Goal: Task Accomplishment & Management: Complete application form

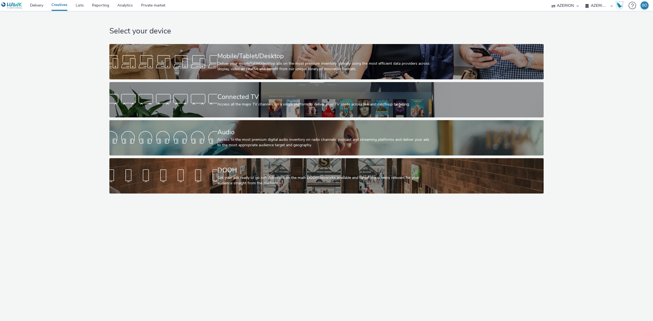
select select "ac009755-aa48-4799-8050-7a339a378eb8"
select select "79162ed7-0017-4339-93b0-3399b708648f"
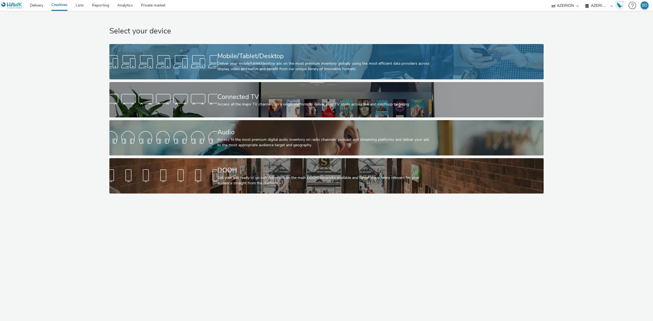
click at [252, 59] on div "Mobile/Tablet/Desktop" at bounding box center [325, 56] width 216 height 10
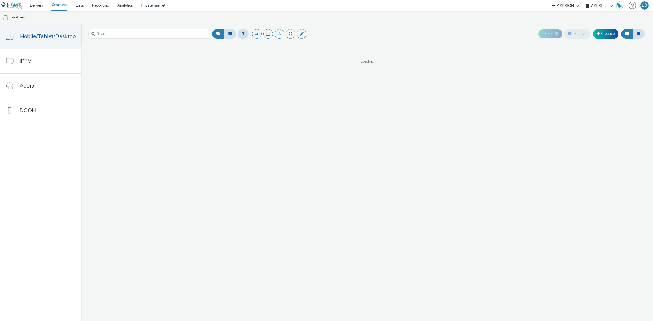
click at [113, 21] on ul "Creatives" at bounding box center [326, 17] width 653 height 13
click at [605, 37] on link "Creative" at bounding box center [605, 34] width 25 height 10
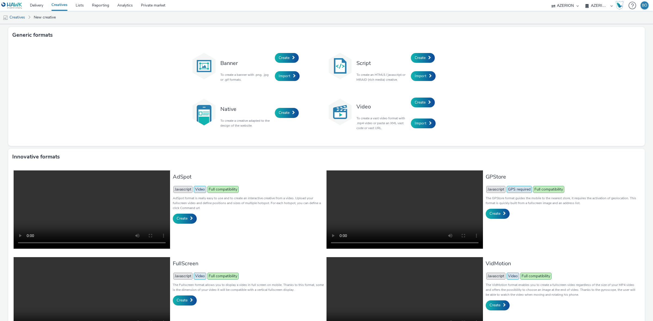
click at [154, 61] on div "Banner To create a banner with .png, .jpg or .gif formats. Create Import Script…" at bounding box center [326, 94] width 637 height 103
click at [274, 46] on div "Banner To create a banner with .png, .jpg or .gif formats. Create Import Script…" at bounding box center [326, 94] width 637 height 103
click at [176, 59] on div "Banner To create a banner with .png, .jpg or .gif formats. Create Import Script…" at bounding box center [326, 94] width 637 height 103
click at [292, 59] on span at bounding box center [293, 58] width 3 height 4
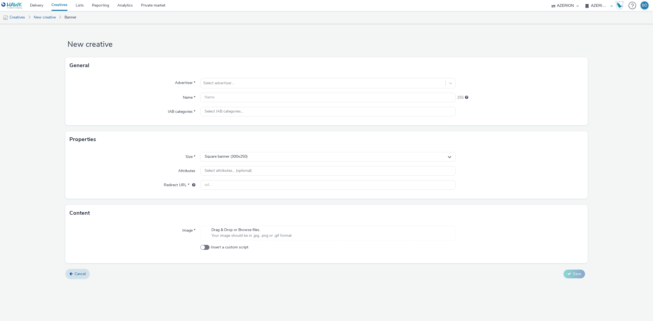
click at [599, 6] on select "AZERION AZERION APAC AZERION AUSTRIA AZERION BEL - ADEXPERTS AZERION BRAZIL AZE…" at bounding box center [599, 5] width 33 height 11
click at [269, 69] on div "General" at bounding box center [326, 65] width 522 height 16
click at [217, 82] on div at bounding box center [322, 83] width 239 height 7
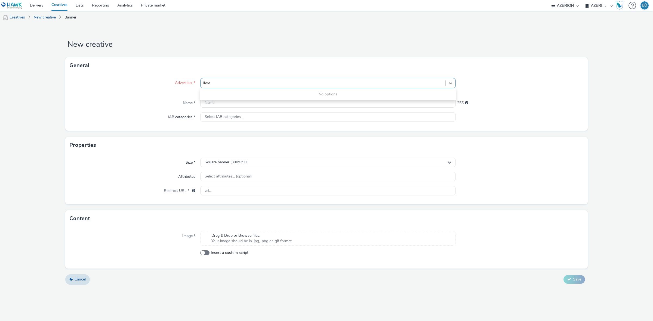
type input "livre"
click at [208, 59] on div "General" at bounding box center [326, 65] width 522 height 16
click at [76, 5] on link "Lists" at bounding box center [80, 5] width 16 height 11
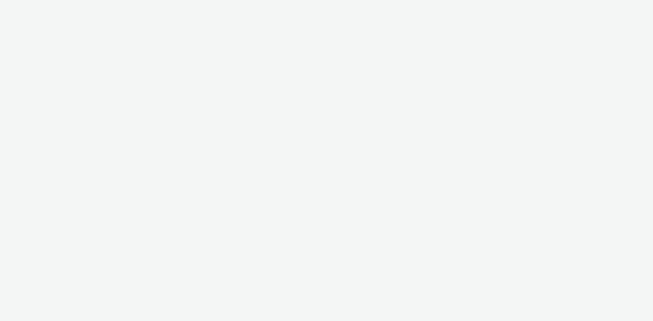
select select "ac009755-aa48-4799-8050-7a339a378eb8"
select select "79162ed7-0017-4339-93b0-3399b708648f"
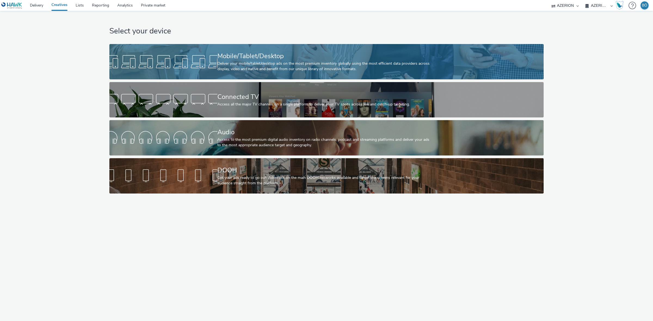
click at [251, 53] on div "Mobile/Tablet/Desktop" at bounding box center [325, 56] width 216 height 10
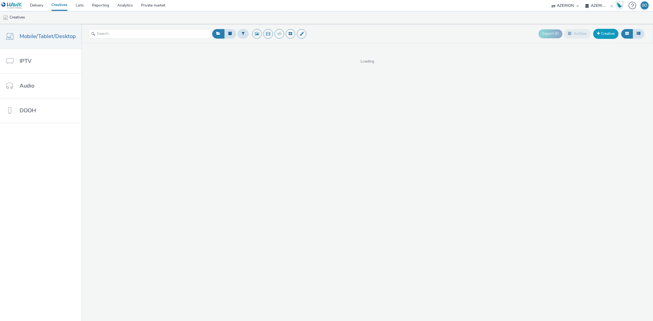
click at [607, 36] on link "Creative" at bounding box center [605, 34] width 25 height 10
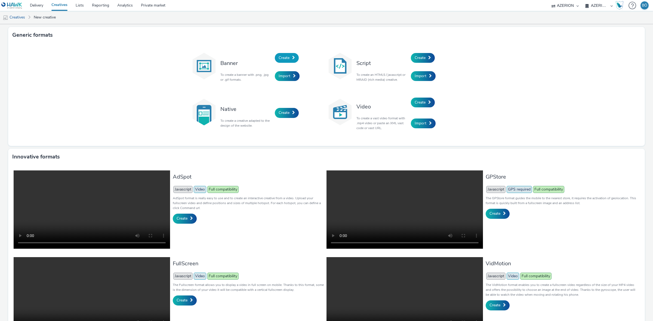
click at [281, 57] on span "Create" at bounding box center [284, 57] width 11 height 5
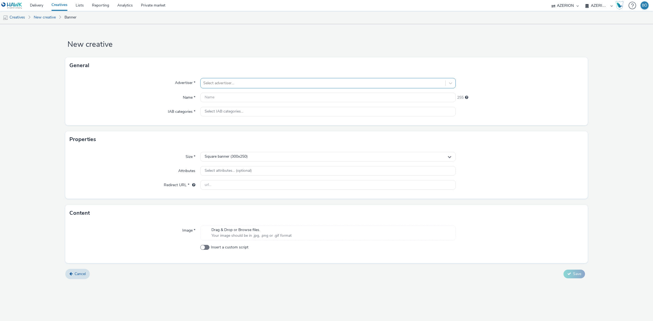
click at [252, 86] on div "Select advertiser..." at bounding box center [323, 83] width 245 height 9
type input "livre"
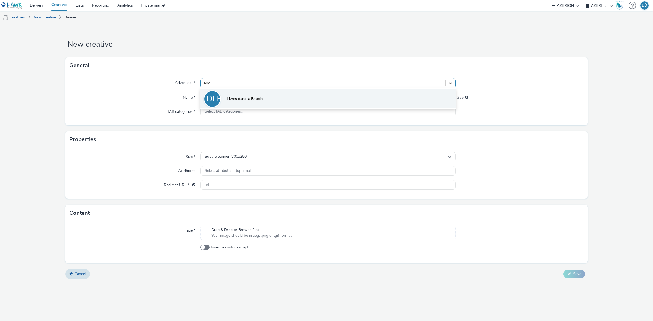
drag, startPoint x: 267, startPoint y: 89, endPoint x: 263, endPoint y: 96, distance: 7.9
click at [265, 93] on div "LDLB Livres dans la Boucle" at bounding box center [328, 98] width 256 height 20
click at [263, 96] on li "LDLB Livres dans la Boucle" at bounding box center [328, 99] width 256 height 18
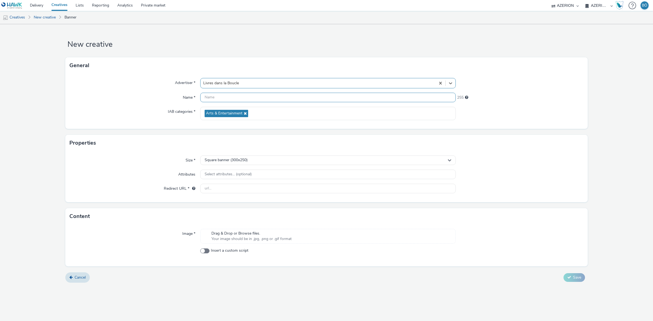
click at [225, 97] on input "text" at bounding box center [328, 98] width 256 height 10
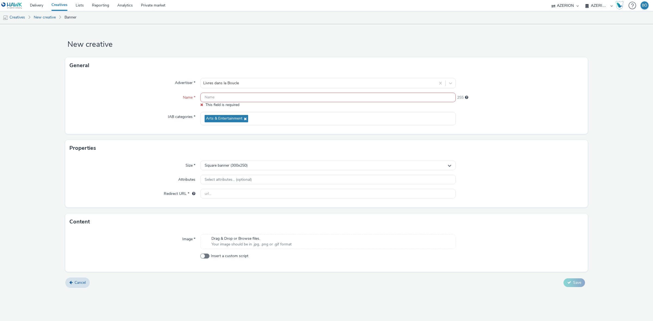
click at [109, 242] on div "Image *" at bounding box center [135, 242] width 131 height 15
click at [225, 93] on div "Advertiser * Livres dans la Boucle Name * This field is required 255 IAB catego…" at bounding box center [326, 104] width 522 height 60
click at [223, 97] on input "text" at bounding box center [328, 98] width 256 height 10
drag, startPoint x: 246, startPoint y: 76, endPoint x: 168, endPoint y: 82, distance: 78.4
click at [168, 83] on div "Advertiser * Livres dans la Boucle Name * This field is required 255 IAB catego…" at bounding box center [326, 104] width 522 height 60
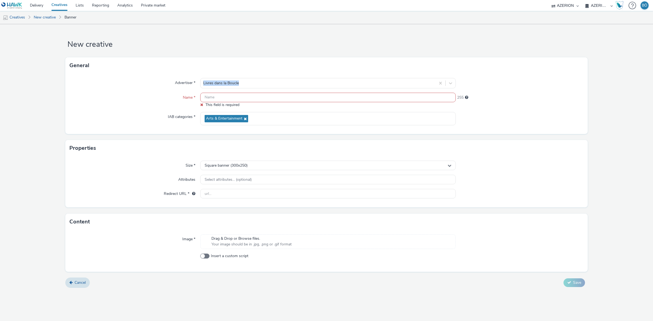
copy div "Livres dans la Boucle"
click at [225, 101] on input "text" at bounding box center [328, 98] width 256 height 10
paste input "Livres dans la Boucle"
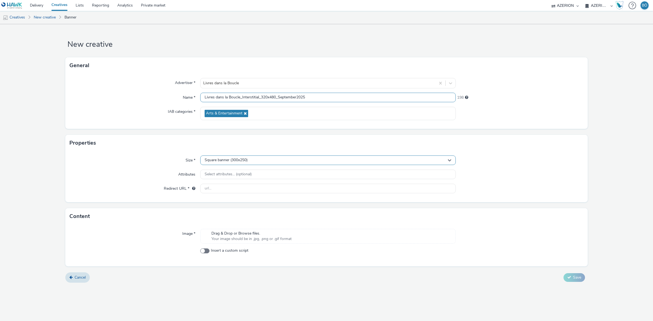
type input "Livres dans la Boucle_Interstitial_320x480_September2025"
click at [250, 157] on div "Square banner (300x250)" at bounding box center [328, 161] width 256 height 10
click at [232, 173] on input "text" at bounding box center [328, 172] width 255 height 10
type input ","
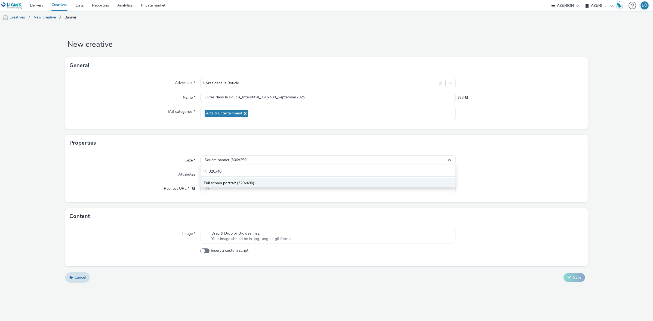
type input "320x48"
click at [226, 180] on li "Full screen portrait (320x480)" at bounding box center [328, 183] width 255 height 9
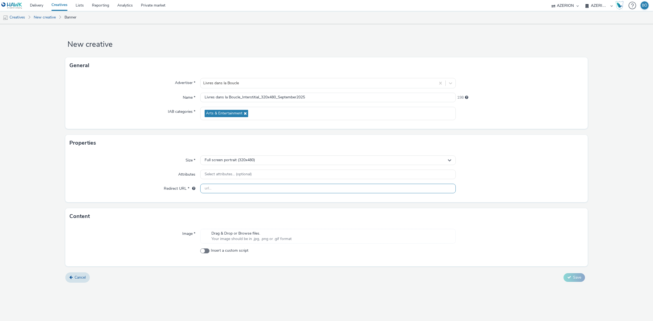
drag, startPoint x: 239, startPoint y: 190, endPoint x: 280, endPoint y: 129, distance: 73.2
click at [239, 190] on input "text" at bounding box center [328, 189] width 256 height 10
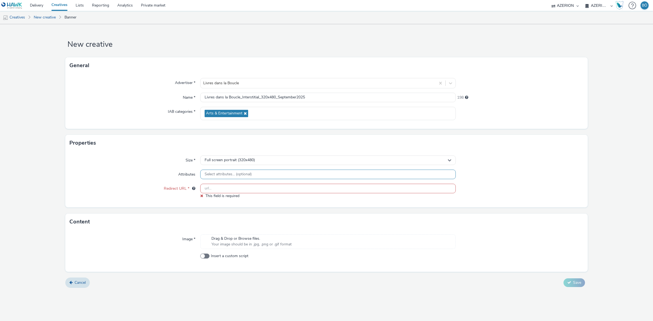
paste input "[URL][DOMAIN_NAME]"
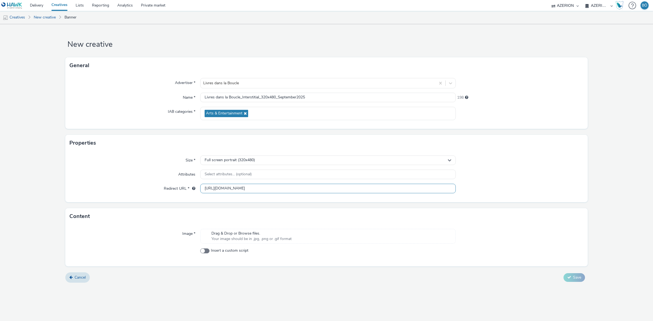
type input "[URL][DOMAIN_NAME]"
drag, startPoint x: 244, startPoint y: 244, endPoint x: 230, endPoint y: 197, distance: 49.8
click at [244, 244] on div "Image * Drag & Drop or Browse files. Your image should be in .jpg, .png or .gif…" at bounding box center [326, 246] width 522 height 42
click at [244, 233] on span "Drag & Drop or Browse files." at bounding box center [251, 233] width 80 height 5
